Goal: Task Accomplishment & Management: Use online tool/utility

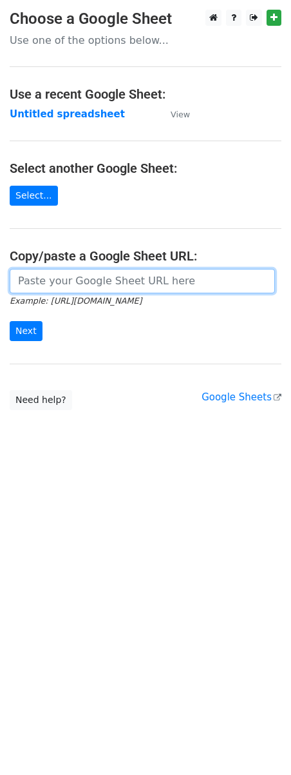
click at [25, 276] on input "url" at bounding box center [143, 281] width 266 height 25
paste input "https://docs.google.com/spreadsheets/d/163XB-8Yny3Yqdfv7PGJV9Sx20gbpqEH2WEnUA6G…"
type input "https://docs.google.com/spreadsheets/d/163XB-8Yny3Yqdfv7PGJV9Sx20gbpqEH2WEnUA6G…"
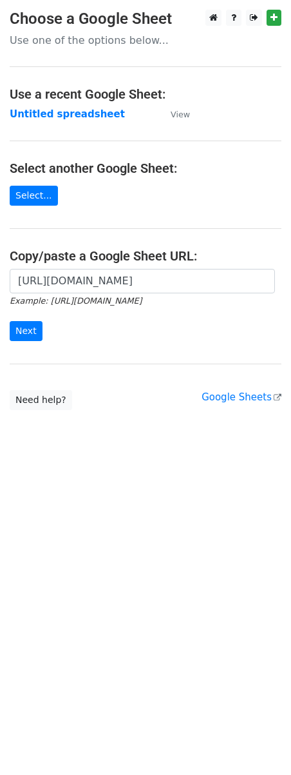
scroll to position [0, 0]
click at [26, 331] on input "Next" at bounding box center [26, 331] width 33 height 20
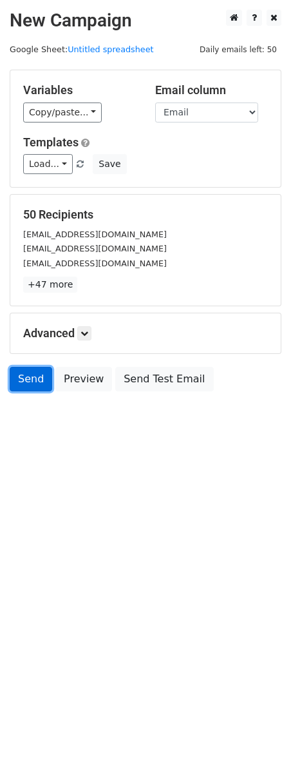
click at [14, 385] on link "Send" at bounding box center [31, 379] width 43 height 25
